Goal: Check status

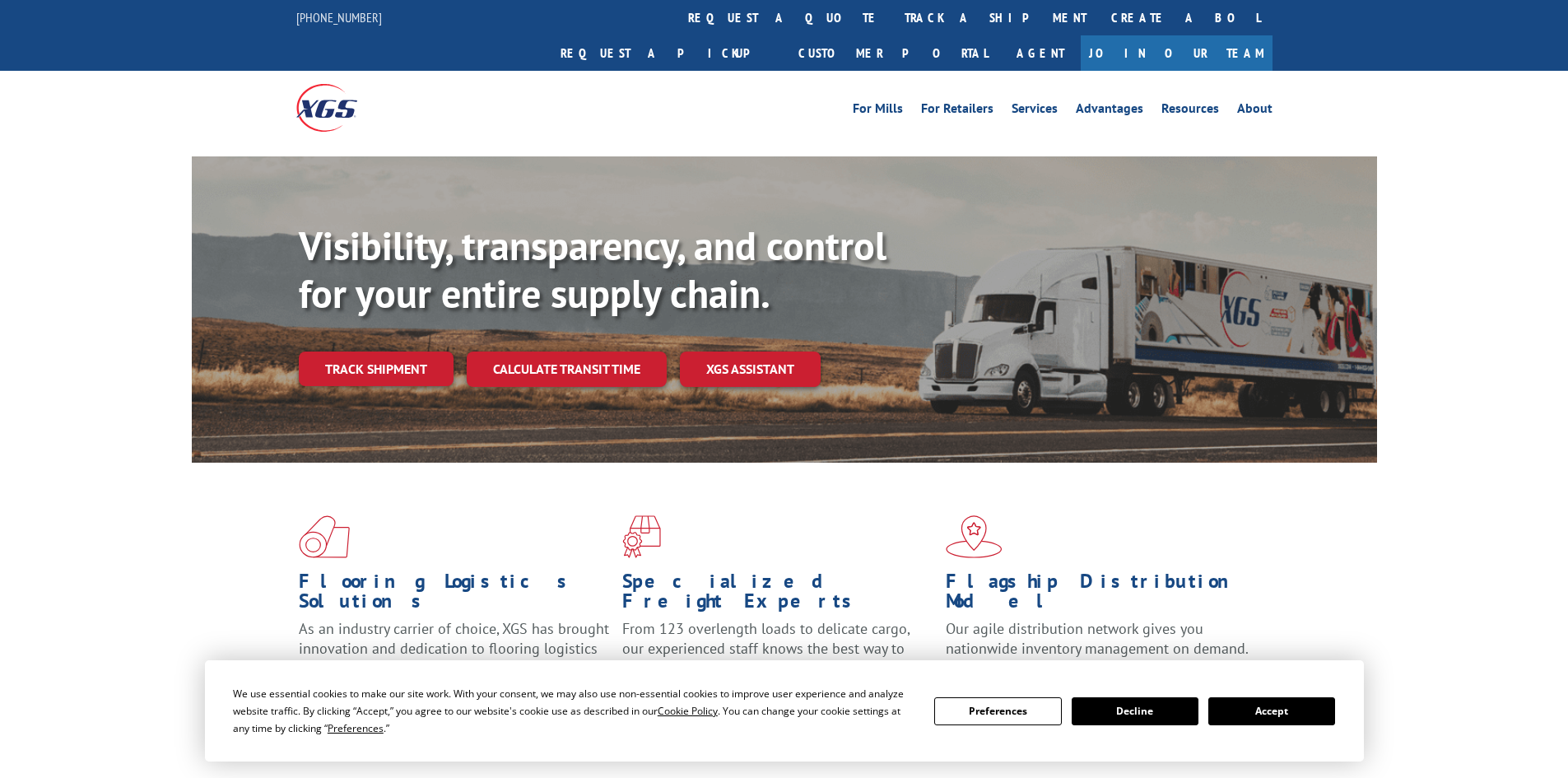
click at [422, 362] on div "Visibility, transparency, and control for your entire supply chain. Track shipm…" at bounding box center [837, 337] width 1078 height 229
click at [407, 352] on link "Track shipment" at bounding box center [375, 369] width 155 height 35
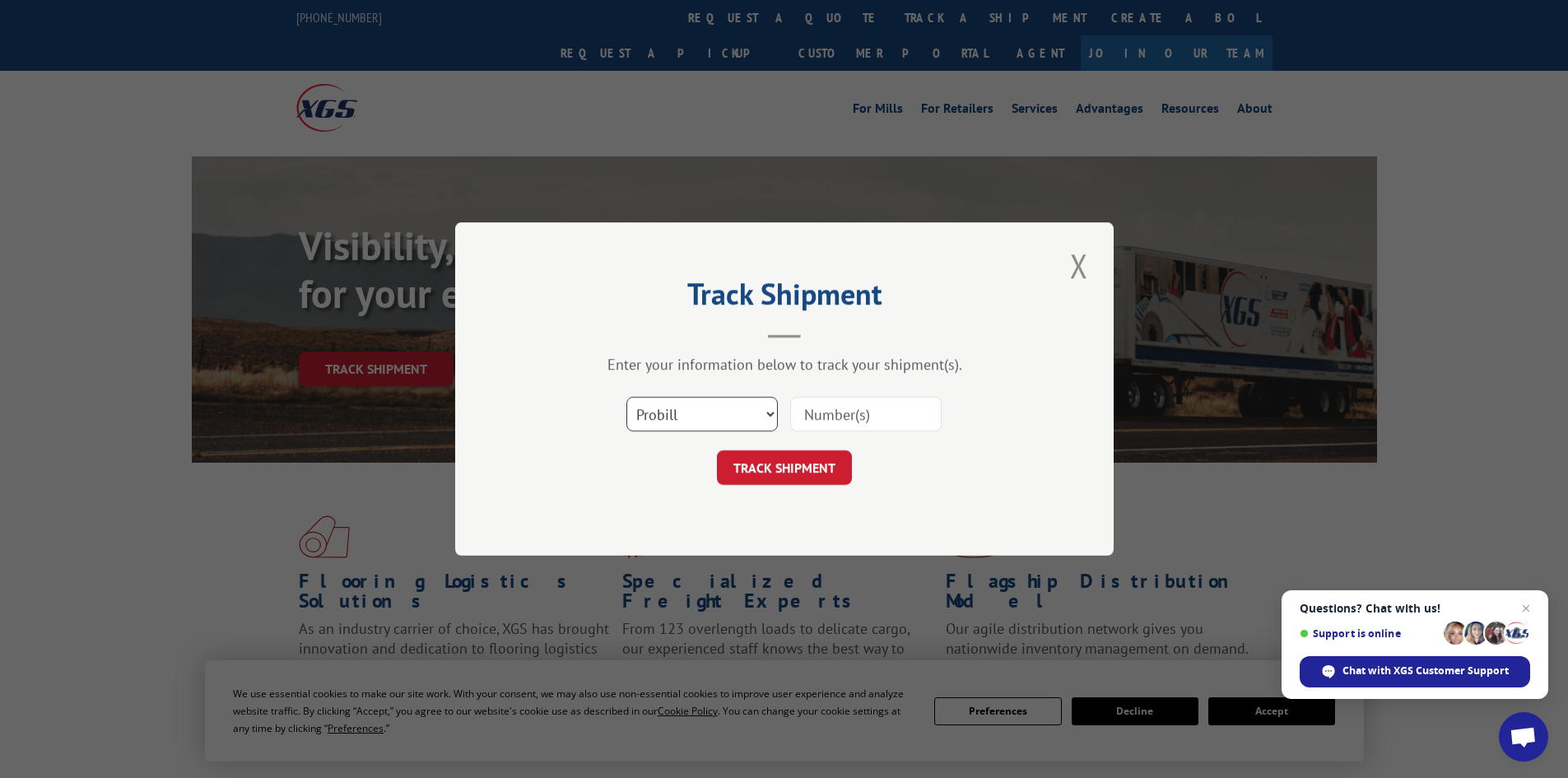
click at [687, 405] on select "Select category... Probill BOL PO" at bounding box center [701, 413] width 151 height 35
select select "bol"
click at [626, 396] on select "Select category... Probill BOL PO" at bounding box center [701, 413] width 151 height 35
paste input "5946105"
type input "5946105"
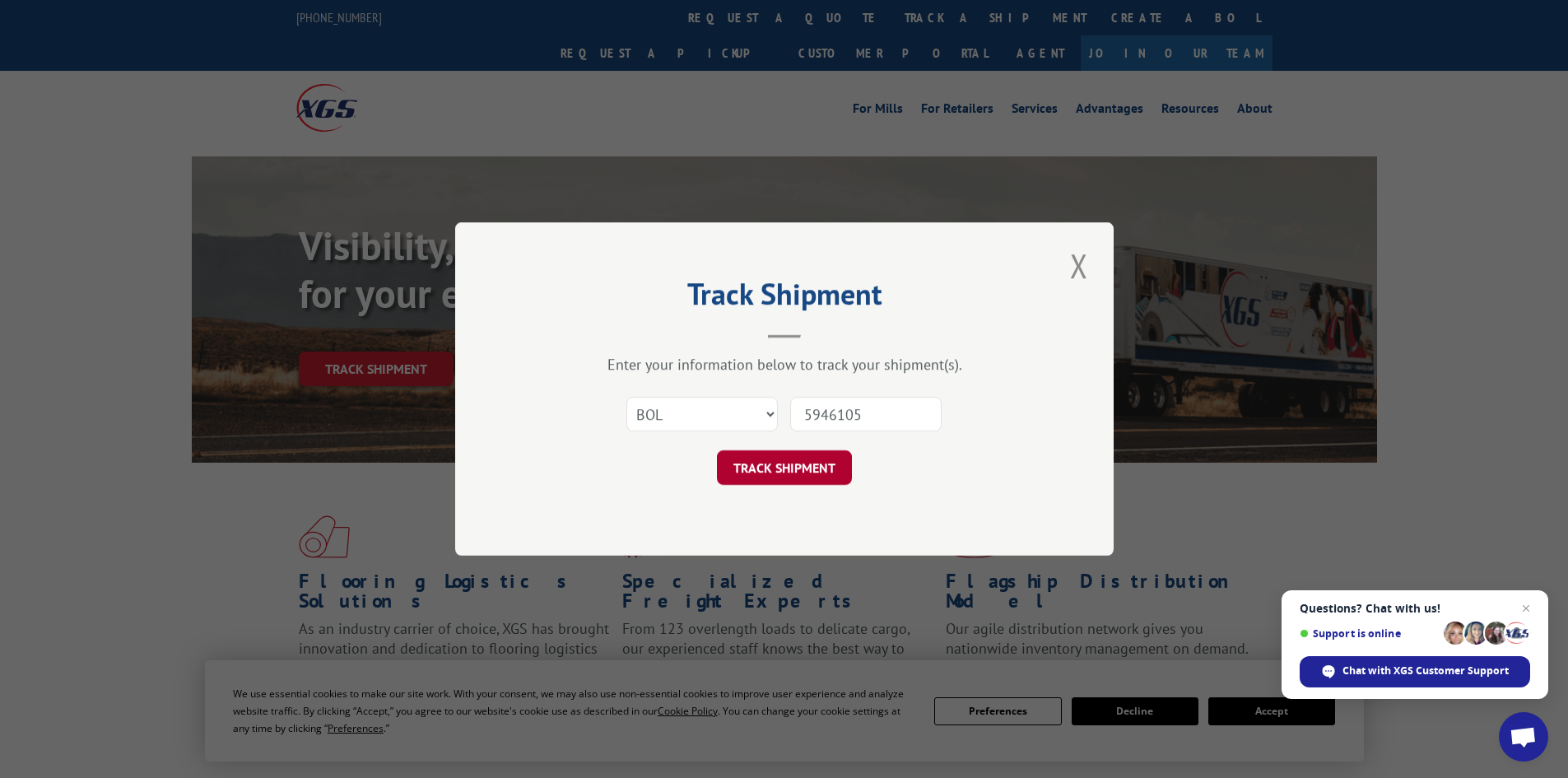
click at [797, 458] on button "TRACK SHIPMENT" at bounding box center [784, 468] width 135 height 35
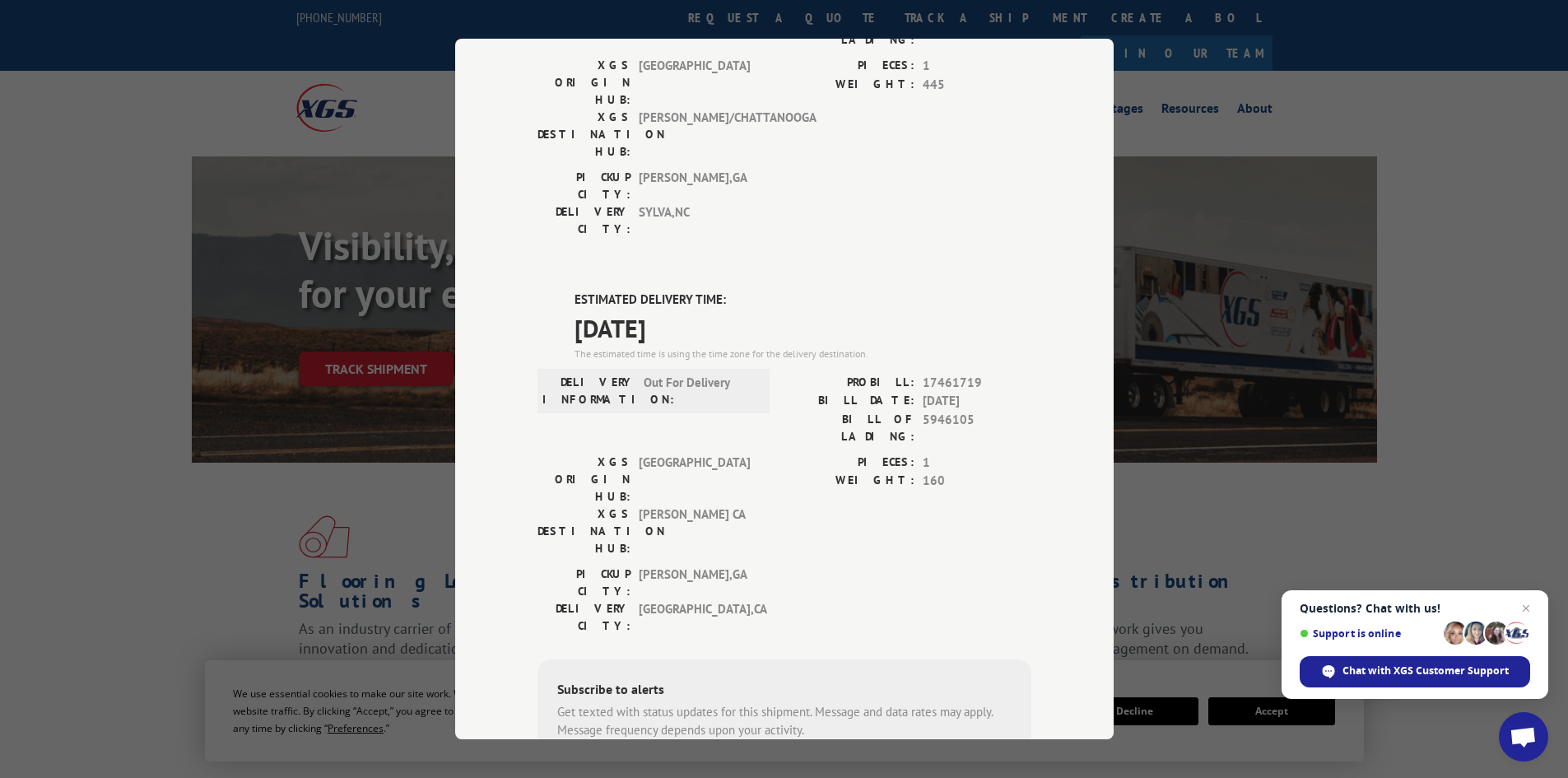
scroll to position [247, 0]
drag, startPoint x: 635, startPoint y: 284, endPoint x: 721, endPoint y: 284, distance: 86.0
click at [721, 371] on div "DELIVERY INFORMATION: Out For Delivery" at bounding box center [653, 388] width 222 height 35
copy span "Out For Delivery"
